Goal: Information Seeking & Learning: Learn about a topic

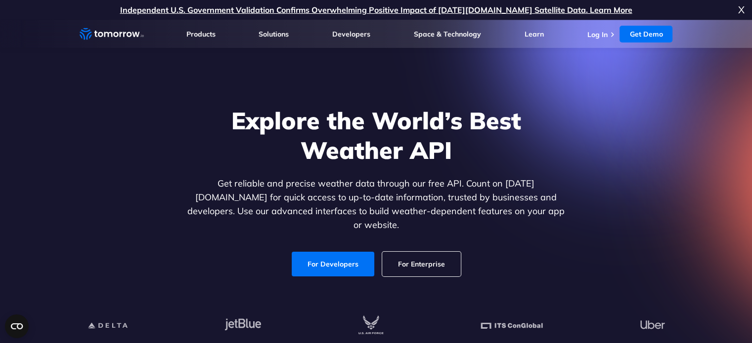
click at [548, 161] on h1 "Explore the World’s Best Weather API" at bounding box center [376, 135] width 382 height 59
click at [542, 165] on h1 "Explore the World’s Best Weather API" at bounding box center [376, 135] width 382 height 59
click at [344, 262] on link "For Developers" at bounding box center [333, 264] width 83 height 25
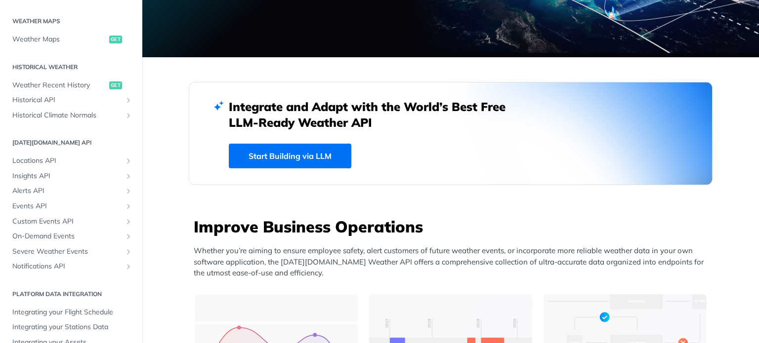
scroll to position [313, 0]
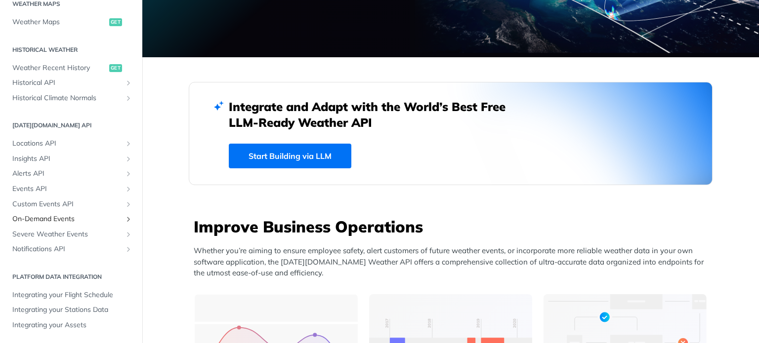
click at [89, 213] on link "On-Demand Events" at bounding box center [70, 219] width 127 height 15
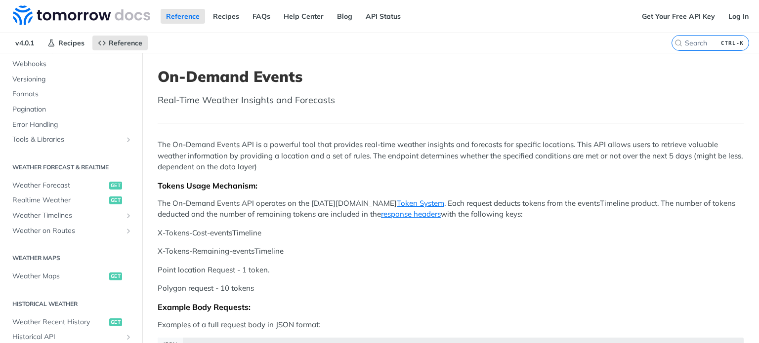
scroll to position [109, 0]
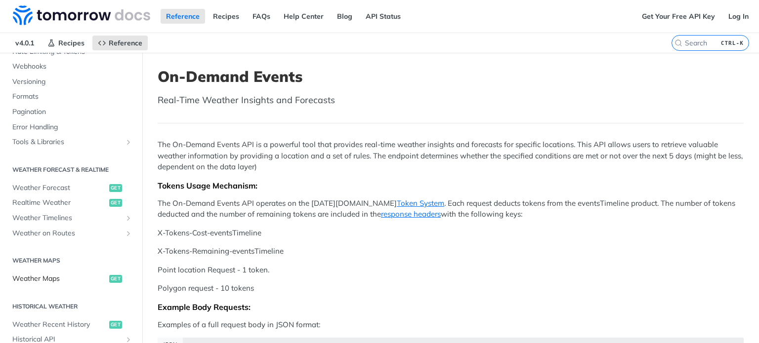
click at [54, 277] on span "Weather Maps" at bounding box center [59, 279] width 94 height 10
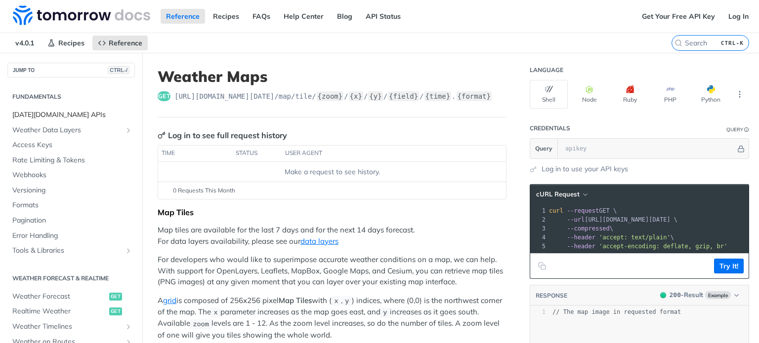
click at [93, 112] on span "[DATE][DOMAIN_NAME] APIs" at bounding box center [72, 115] width 120 height 10
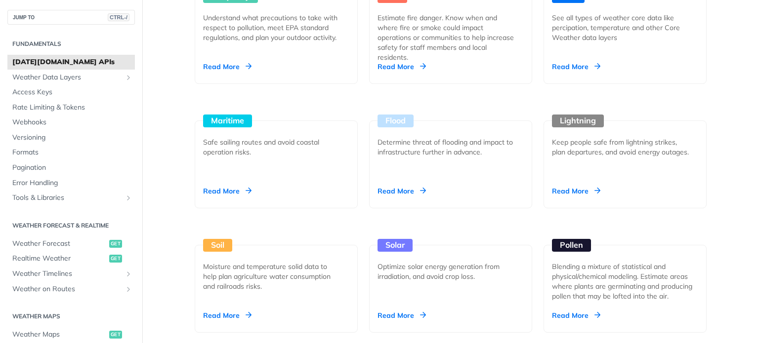
scroll to position [984, 0]
click at [412, 194] on div "Read More" at bounding box center [402, 191] width 48 height 10
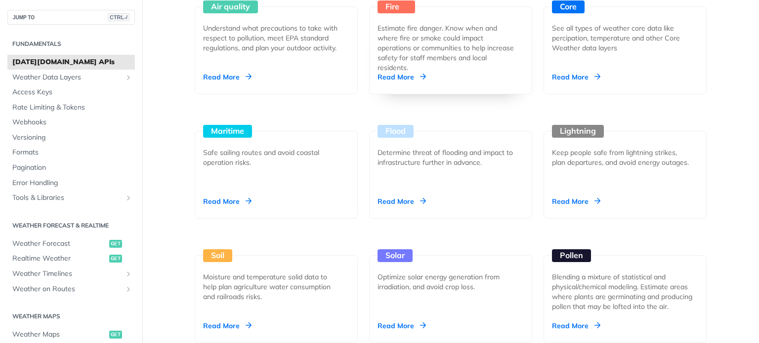
scroll to position [975, 0]
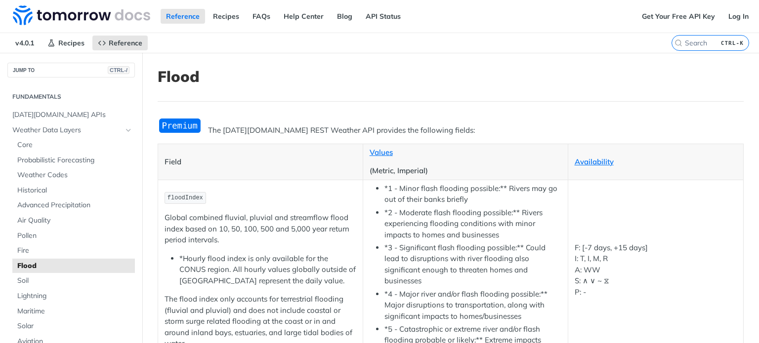
click at [182, 125] on img "Expand image" at bounding box center [180, 126] width 44 height 16
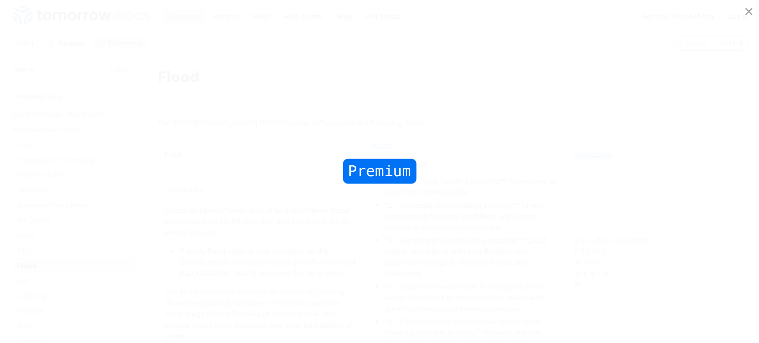
click at [526, 120] on span "Collapse image" at bounding box center [379, 171] width 759 height 343
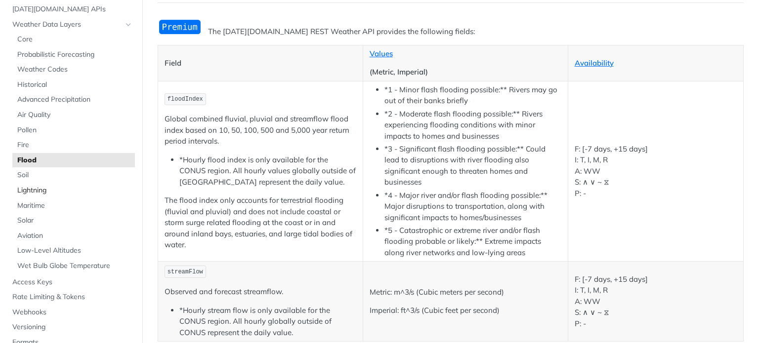
scroll to position [53, 0]
click at [53, 209] on span "Maritime" at bounding box center [74, 206] width 115 height 10
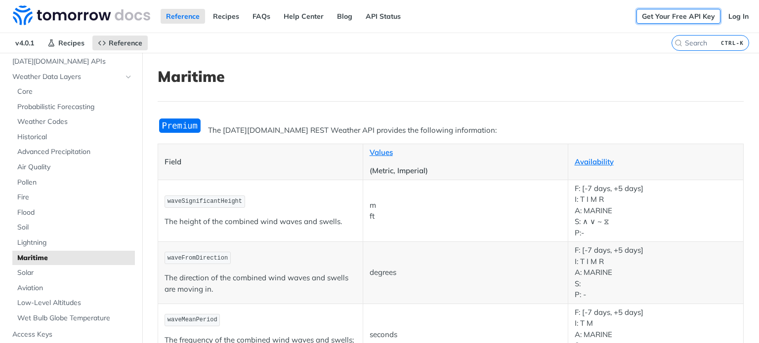
click at [675, 12] on link "Get Your Free API Key" at bounding box center [679, 16] width 84 height 15
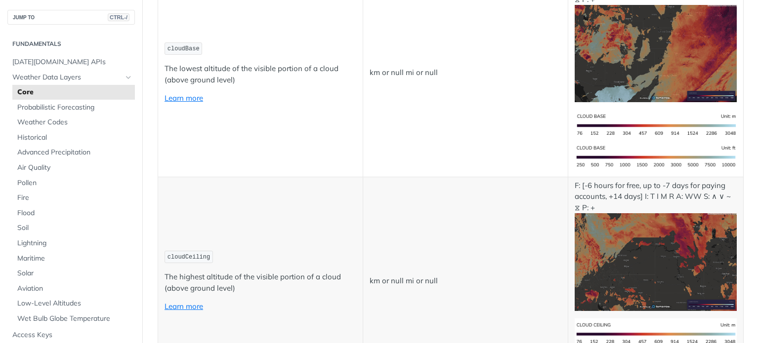
scroll to position [3955, 0]
